Goal: Transaction & Acquisition: Purchase product/service

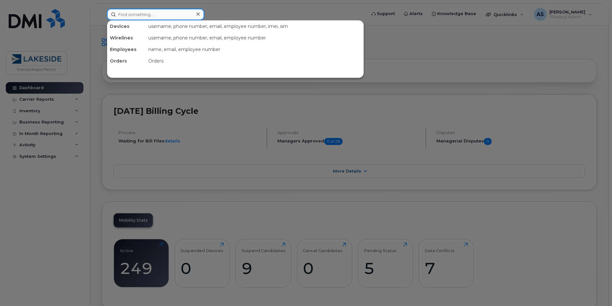
click at [171, 9] on input at bounding box center [155, 15] width 97 height 12
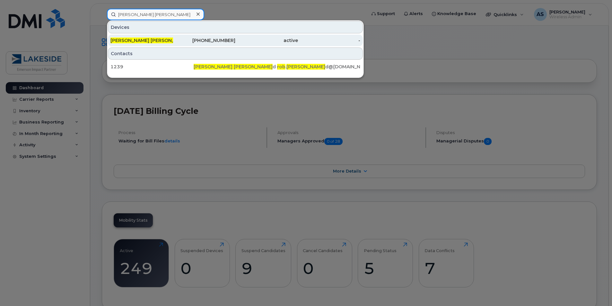
type input "[PERSON_NAME] [PERSON_NAME]"
click at [150, 44] on div "[PERSON_NAME] [PERSON_NAME] d" at bounding box center [142, 41] width 63 height 12
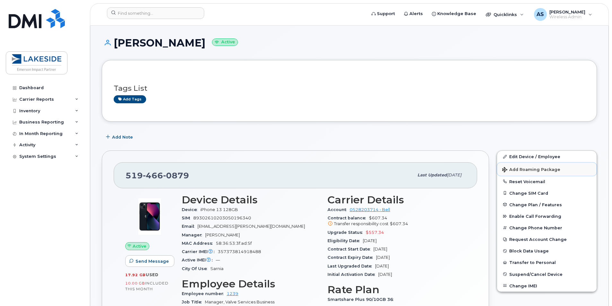
click at [518, 170] on span "Add Roaming Package" at bounding box center [531, 170] width 58 height 6
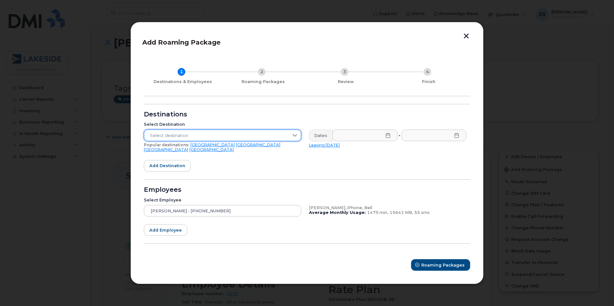
drag, startPoint x: 194, startPoint y: 137, endPoint x: 199, endPoint y: 139, distance: 4.7
click at [195, 137] on span "Select destination" at bounding box center [216, 136] width 145 height 12
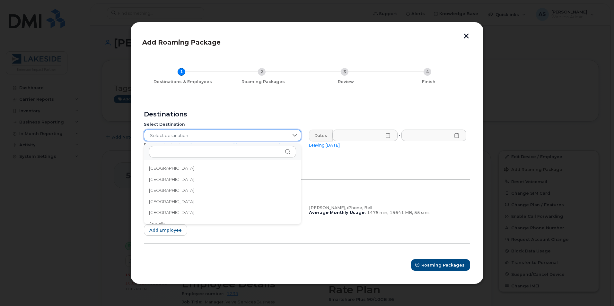
scroll to position [105, 0]
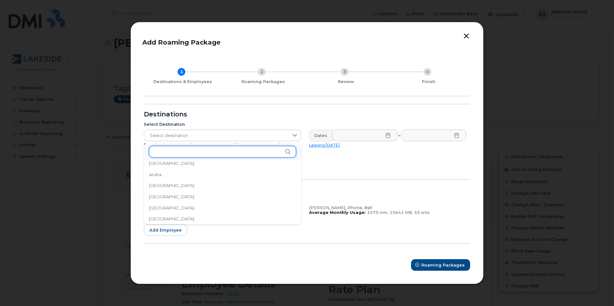
click at [190, 153] on input "text" at bounding box center [222, 152] width 147 height 12
type input "v"
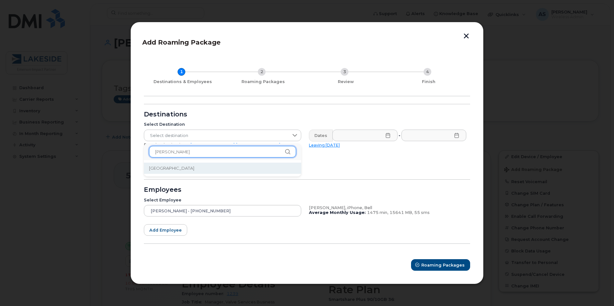
type input "barba"
click at [199, 166] on li "Barbados" at bounding box center [222, 168] width 157 height 11
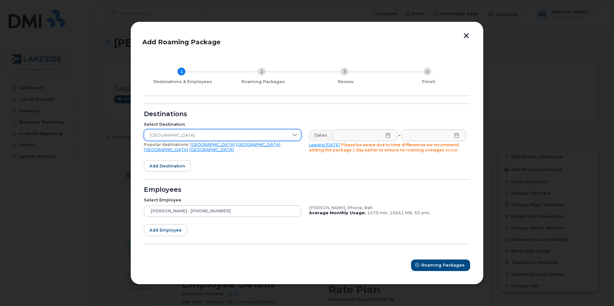
click at [388, 136] on icon at bounding box center [387, 135] width 5 height 5
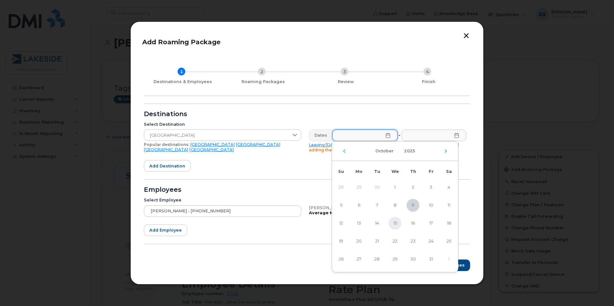
click at [397, 225] on span "15" at bounding box center [395, 223] width 13 height 13
type input "10/15/2025"
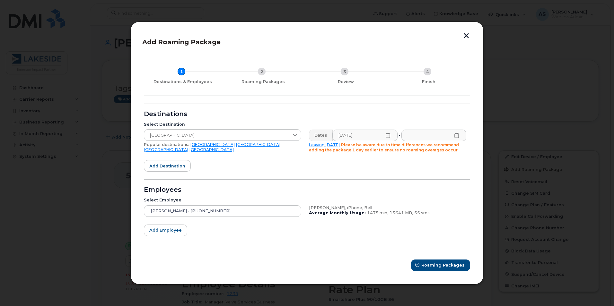
click at [456, 137] on icon at bounding box center [456, 135] width 5 height 5
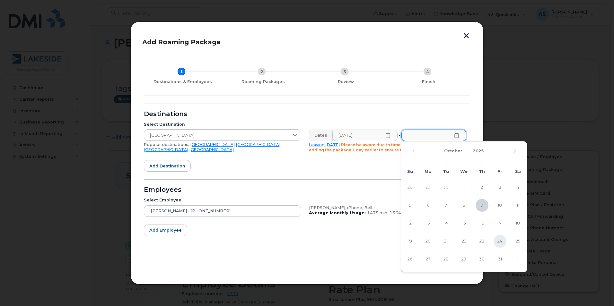
click at [501, 239] on span "24" at bounding box center [500, 241] width 13 height 13
type input "10/24/2025"
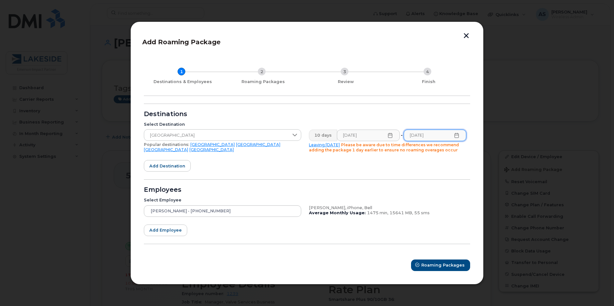
click at [351, 164] on form "Destinations Select Destination Barbados Popular destinations: USA Mexico Unite…" at bounding box center [307, 187] width 326 height 167
click at [431, 266] on span "Roaming Packages" at bounding box center [443, 265] width 43 height 6
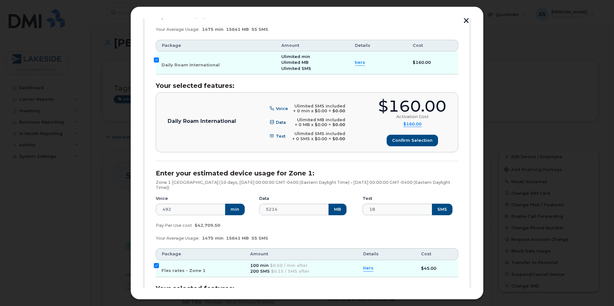
scroll to position [272, 0]
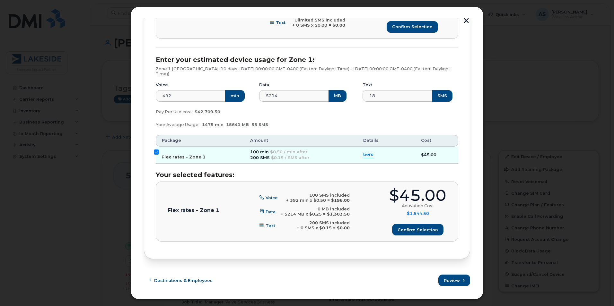
drag, startPoint x: 162, startPoint y: 153, endPoint x: 171, endPoint y: 157, distance: 9.6
click at [162, 153] on label "Flex rates - Zone 1" at bounding box center [184, 155] width 44 height 10
click at [159, 153] on input "Flex rates - Zone 1" at bounding box center [156, 152] width 5 height 5
checkbox input "false"
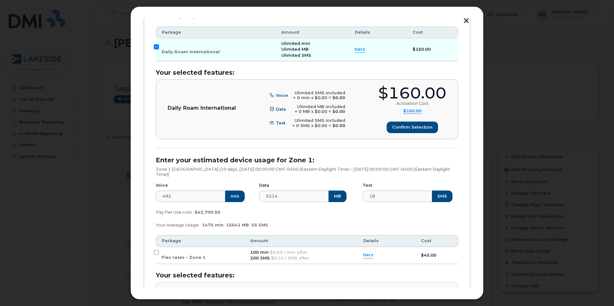
scroll to position [143, 0]
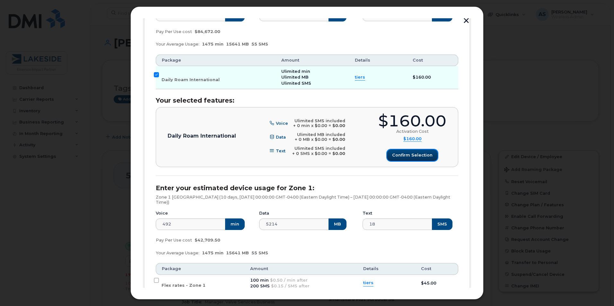
click at [413, 150] on button "Confirm selection" at bounding box center [412, 156] width 51 height 12
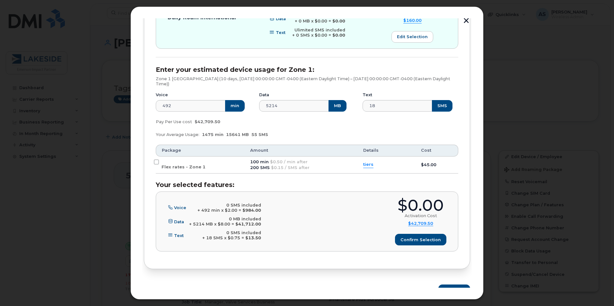
scroll to position [272, 0]
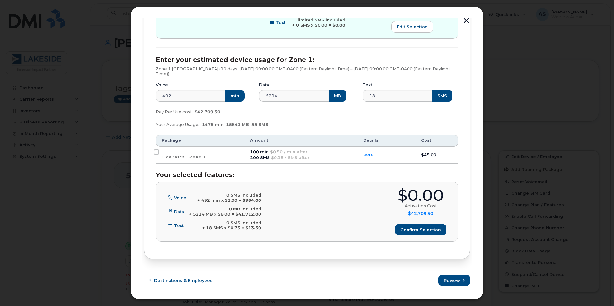
click at [414, 224] on div "$0.00 Activation Cost $42,709.50 Activation Cost $45 Voice $196 Data $1303.5 Te…" at bounding box center [420, 212] width 51 height 48
click at [409, 225] on button "Confirm selection" at bounding box center [421, 230] width 51 height 12
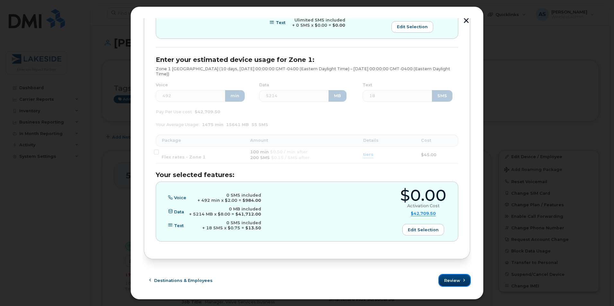
click at [449, 278] on span "Review" at bounding box center [452, 281] width 16 height 6
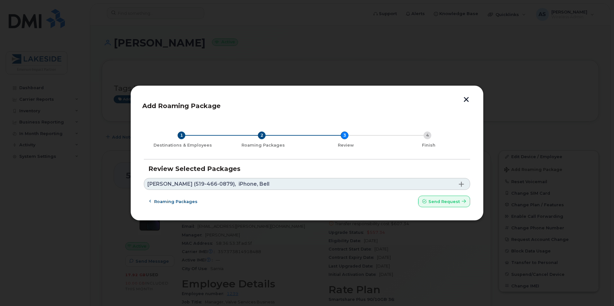
click at [264, 190] on form "Review Selected Packages Rob Donald (519-466-0879), iPhone, Bell Barbados (10 d…" at bounding box center [307, 186] width 326 height 42
click at [338, 172] on h3 "Review Selected Packages" at bounding box center [306, 168] width 317 height 7
click at [342, 180] on link "Rob Donald (519-466-0879), iPhone, Bell" at bounding box center [307, 184] width 326 height 12
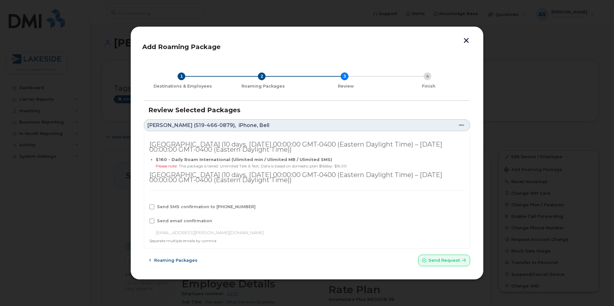
click at [217, 207] on span "Send SMS confirmation to 519-466-0879" at bounding box center [206, 207] width 99 height 5
click at [145, 207] on input "Send SMS confirmation to 519-466-0879" at bounding box center [143, 206] width 3 height 3
checkbox input "true"
click at [194, 225] on div "Barbados (10 days, Wed Oct 15 2025 00:00:00 GMT-0400 (Eastern Daylight Time) – …" at bounding box center [307, 190] width 326 height 118
click at [205, 222] on span "Send email confirmation" at bounding box center [184, 221] width 55 height 5
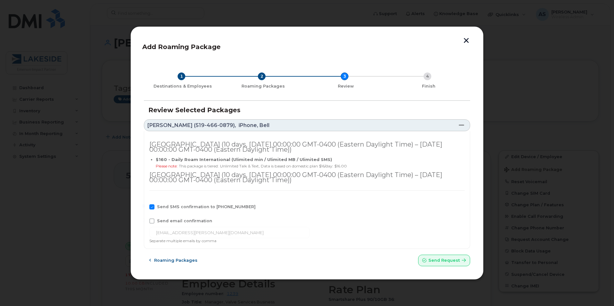
click at [145, 222] on input "Send email confirmation" at bounding box center [143, 220] width 3 height 3
checkbox input "true"
click at [448, 259] on span "Send request" at bounding box center [444, 261] width 31 height 6
